Goal: Navigation & Orientation: Find specific page/section

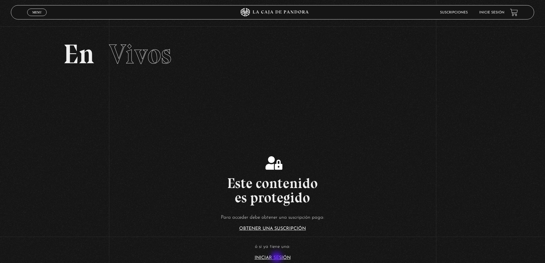
click at [277, 258] on link "Iniciar Sesión" at bounding box center [273, 258] width 36 height 5
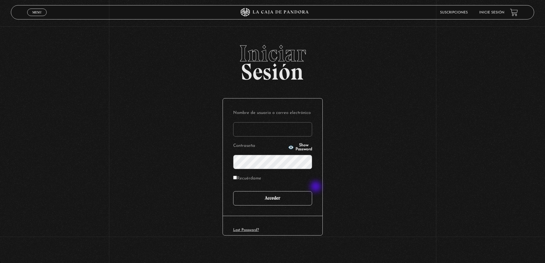
type input "carlomena"
click at [285, 201] on input "Acceder" at bounding box center [272, 198] width 79 height 14
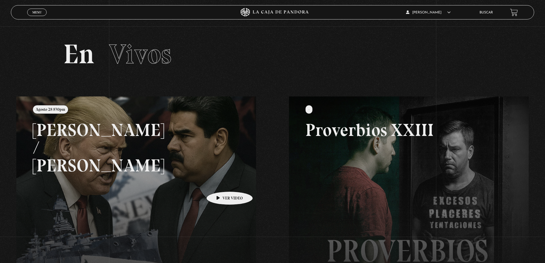
click at [221, 183] on link at bounding box center [288, 227] width 545 height 263
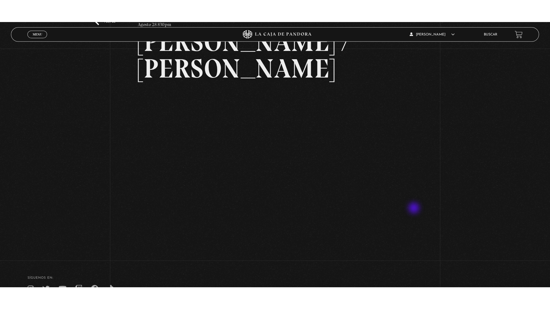
scroll to position [52, 0]
